Goal: Information Seeking & Learning: Learn about a topic

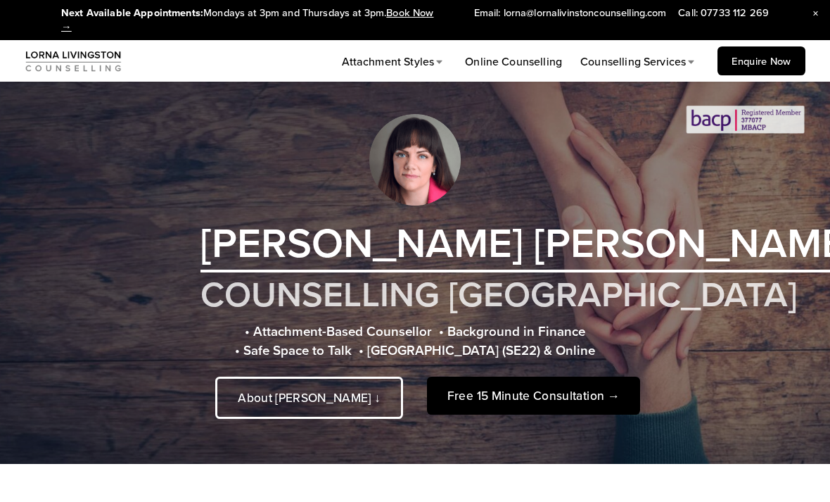
click at [0, 0] on span "Eating Disorders Counselling" at bounding box center [0, 0] width 0 height 0
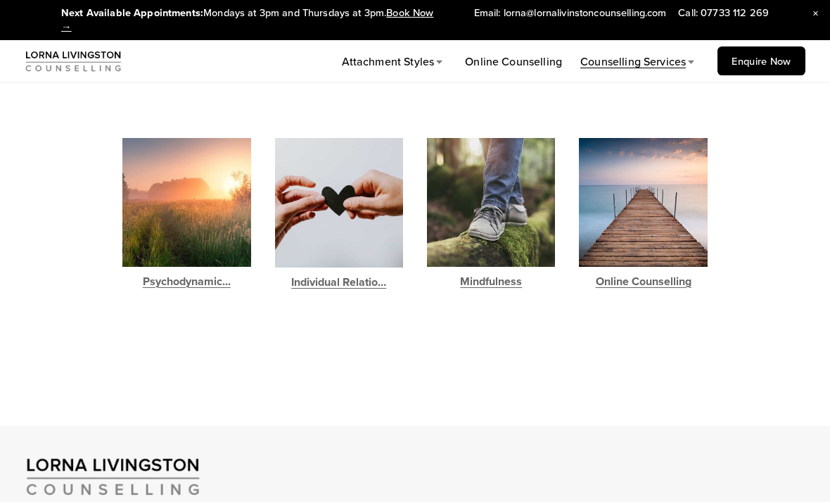
scroll to position [1322, 0]
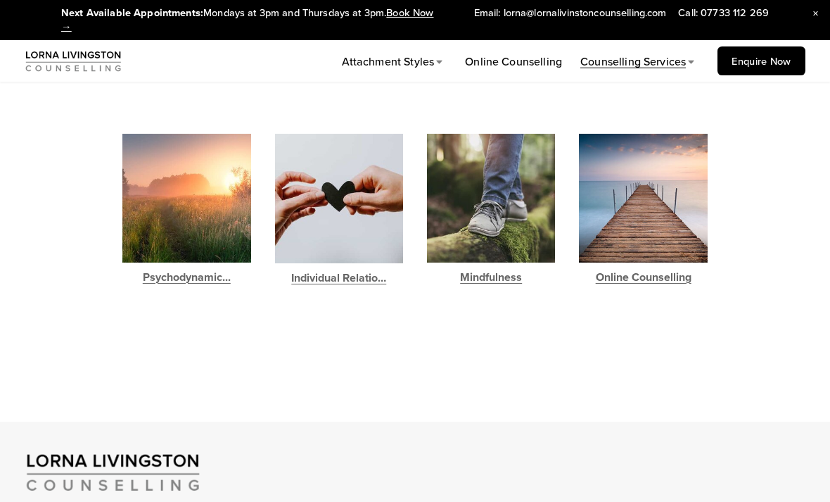
click at [210, 268] on link "Psychodynamic..." at bounding box center [186, 277] width 128 height 18
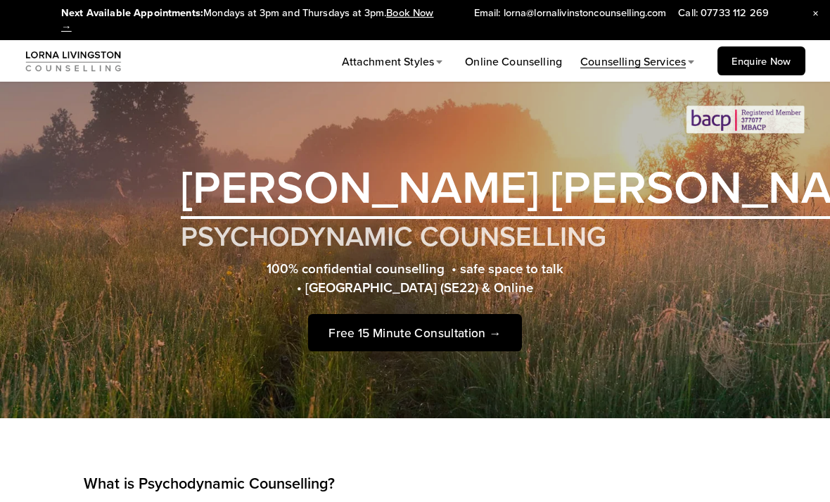
click at [809, 18] on span "Close Announcement" at bounding box center [816, 14] width 29 height 29
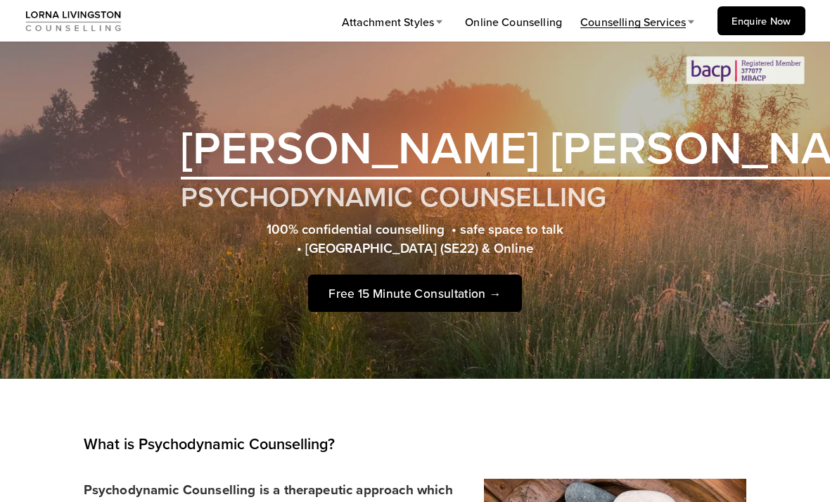
click at [521, 19] on link "Online Counselling" at bounding box center [513, 22] width 97 height 18
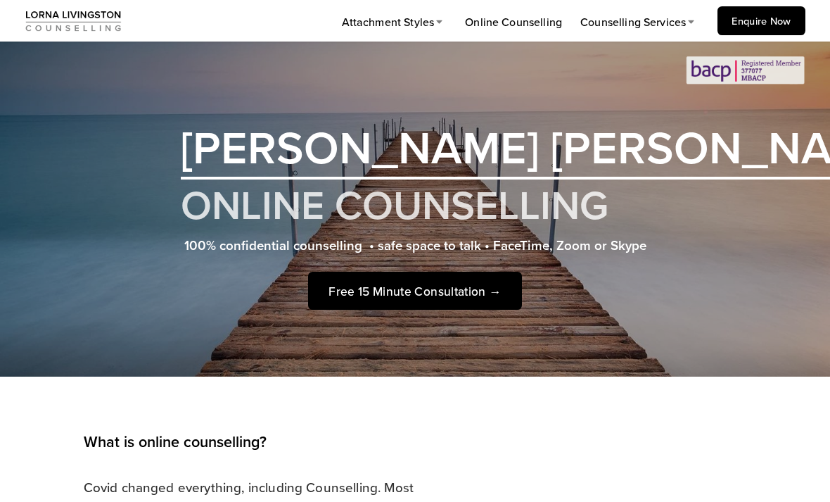
click at [0, 0] on span "↳ Anxious Attachment" at bounding box center [0, 0] width 0 height 0
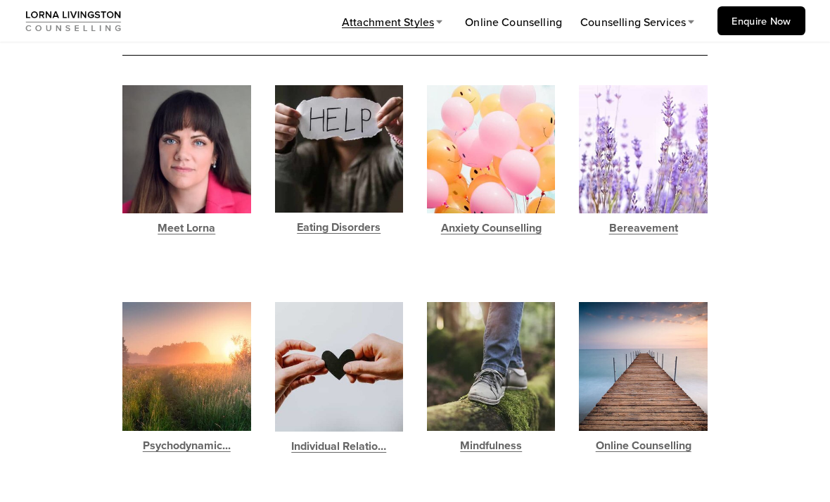
scroll to position [2497, 0]
